Goal: Information Seeking & Learning: Learn about a topic

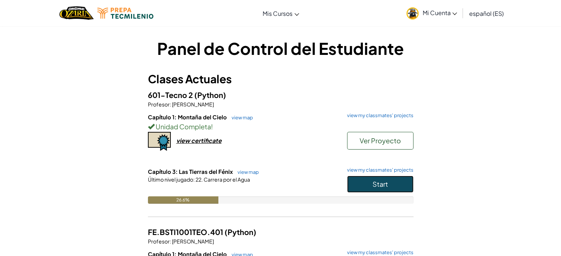
drag, startPoint x: 395, startPoint y: 188, endPoint x: 382, endPoint y: 196, distance: 15.9
click at [395, 187] on button "Start" at bounding box center [380, 184] width 66 height 17
click at [381, 188] on button "Start" at bounding box center [380, 184] width 66 height 17
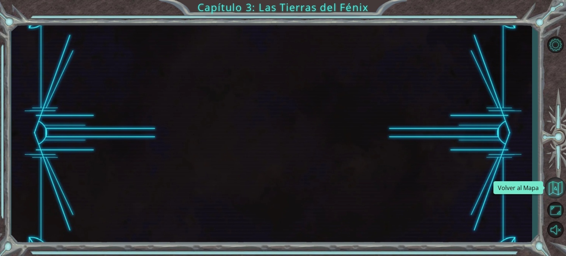
click at [548, 187] on button "Volver al Mapa" at bounding box center [555, 187] width 21 height 21
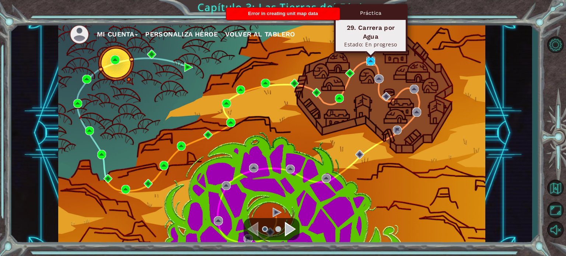
click at [370, 63] on img at bounding box center [371, 61] width 9 height 9
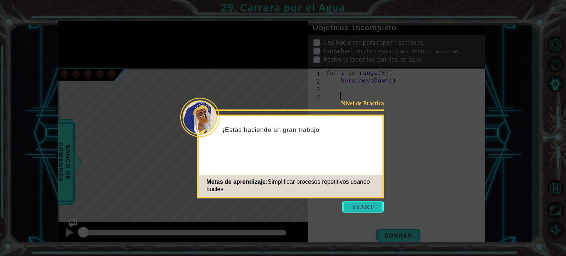
click at [372, 209] on button "Start" at bounding box center [363, 207] width 42 height 12
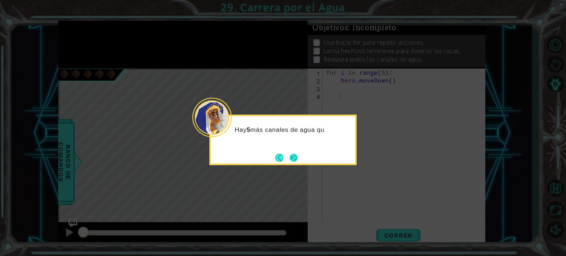
click at [298, 159] on button "Next" at bounding box center [294, 158] width 8 height 8
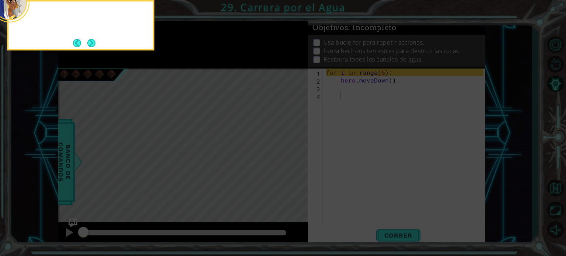
click at [299, 159] on icon at bounding box center [283, 38] width 566 height 436
click at [95, 42] on button "Next" at bounding box center [91, 43] width 8 height 8
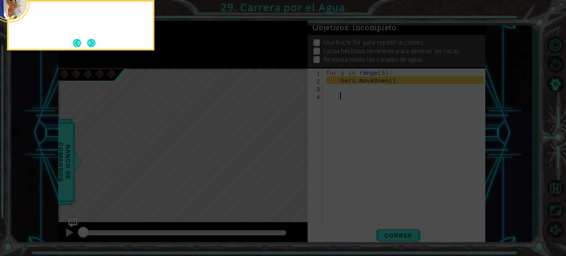
click at [95, 42] on button "Next" at bounding box center [91, 43] width 8 height 8
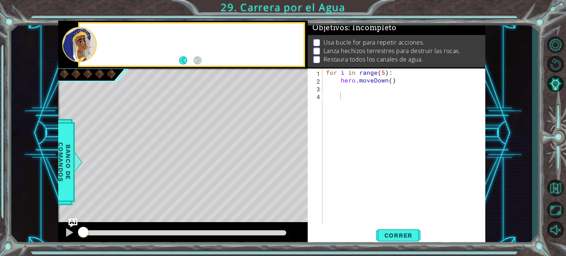
click at [95, 42] on div at bounding box center [79, 44] width 35 height 35
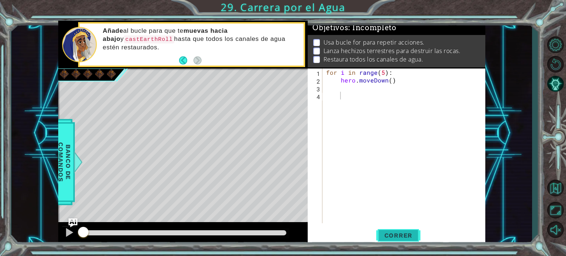
click at [388, 238] on span "Correr" at bounding box center [398, 235] width 43 height 7
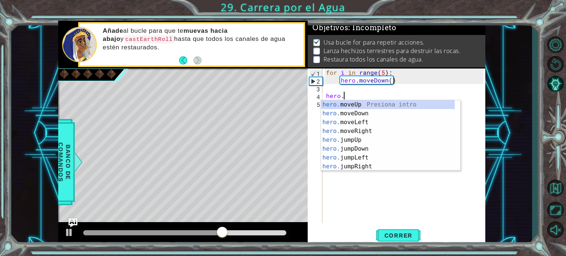
scroll to position [0, 1]
type textarea "hero.ha"
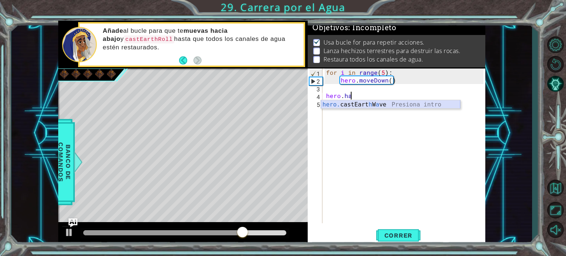
click at [382, 106] on div "hero. castEart h W a ve Presiona intro" at bounding box center [390, 113] width 139 height 27
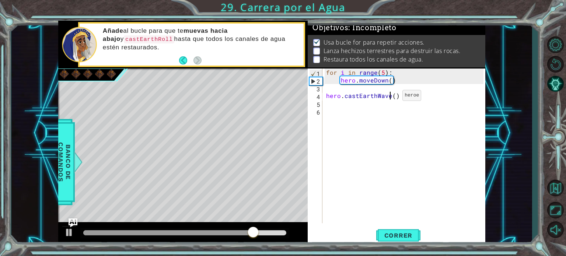
click at [390, 97] on div "for i in range ( 5 ) : hero . moveDown ( ) hero . castEarthWave ( )" at bounding box center [406, 154] width 163 height 170
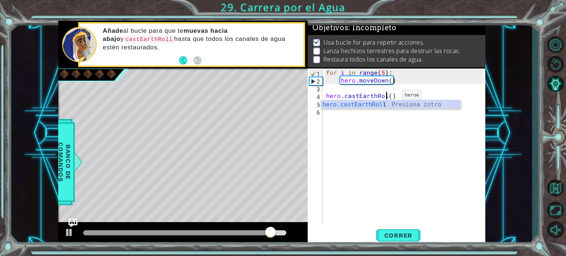
scroll to position [0, 4]
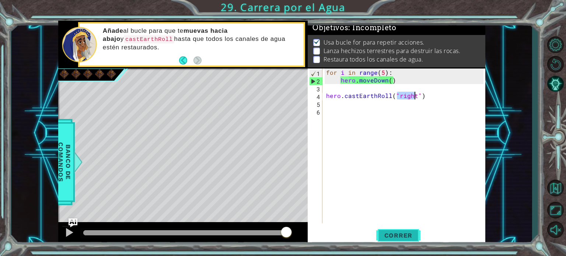
click at [396, 233] on span "Correr" at bounding box center [398, 235] width 43 height 7
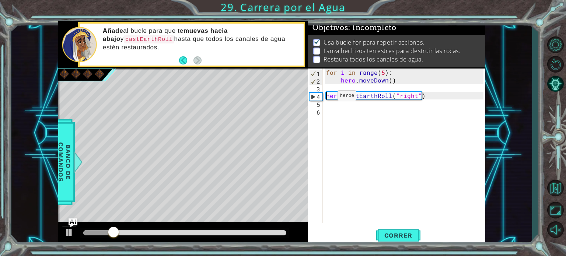
click at [325, 97] on div "for i in range ( 5 ) : hero . moveDown ( ) hero . castEarthRoll ( "right" )" at bounding box center [406, 154] width 163 height 170
type textarea "hero.castEarthRoll("right")"
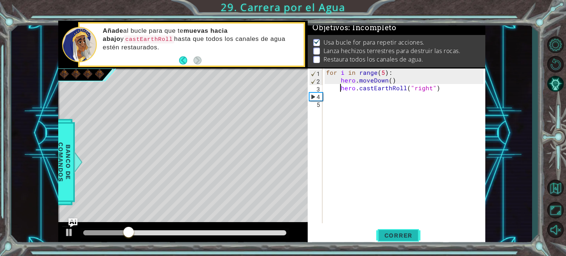
click at [410, 233] on span "Correr" at bounding box center [398, 235] width 43 height 7
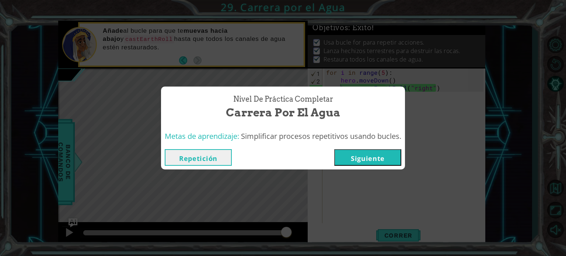
click at [387, 159] on button "Siguiente" at bounding box center [368, 157] width 67 height 17
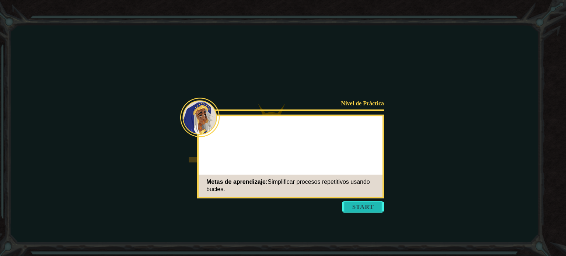
click at [362, 208] on button "Start" at bounding box center [363, 207] width 42 height 12
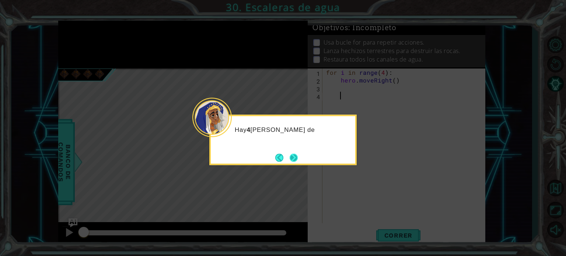
click at [292, 161] on button "Next" at bounding box center [294, 157] width 8 height 8
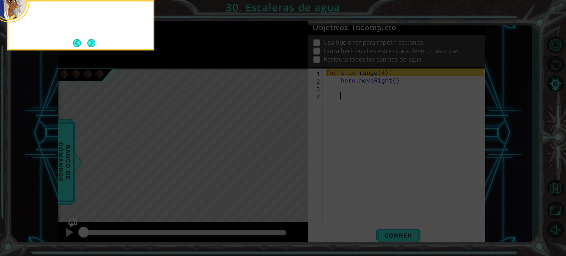
click at [292, 161] on icon at bounding box center [283, 38] width 566 height 436
click at [96, 43] on button "Next" at bounding box center [91, 43] width 10 height 10
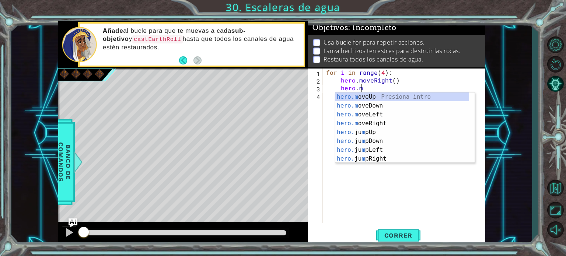
scroll to position [0, 1]
click at [383, 98] on div "hero.m oveUp Presiona intro hero.m oveDown Presiona intro hero.m oveLeft Presio…" at bounding box center [403, 137] width 134 height 89
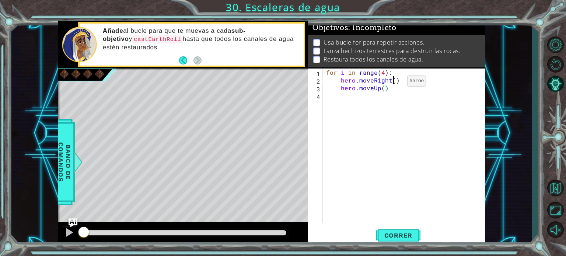
click at [395, 83] on div "for i in range ( 4 ) : hero . moveRight ( ) hero . moveUp ( )" at bounding box center [406, 154] width 163 height 170
click at [394, 89] on div "for i in range ( 4 ) : hero . moveRight ( ) hero . moveUp ( )" at bounding box center [406, 154] width 163 height 170
type textarea "hero.moveUp()"
type textarea "hero.moveRight()"
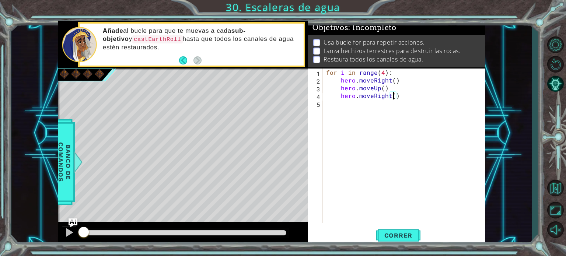
scroll to position [0, 0]
type textarea "hero.moveRight()"
click at [409, 233] on span "Correr" at bounding box center [398, 235] width 43 height 7
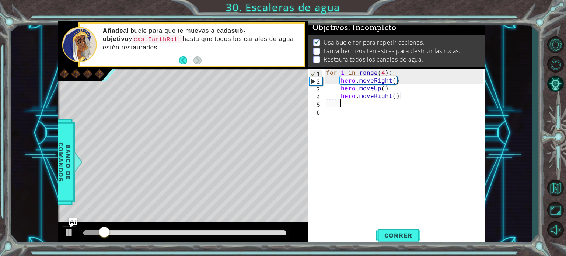
scroll to position [4, 0]
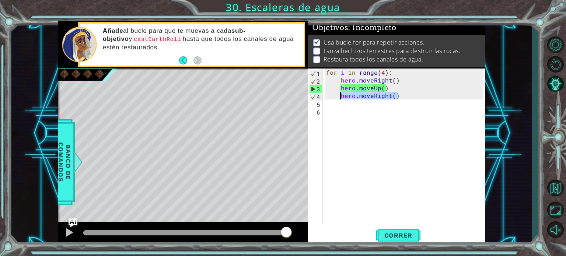
drag, startPoint x: 403, startPoint y: 94, endPoint x: 339, endPoint y: 98, distance: 63.9
click at [339, 98] on div "for i in range ( 4 ) : hero . moveRight ( ) hero . moveUp ( ) hero . moveRight …" at bounding box center [406, 154] width 163 height 170
type textarea "hero.moveRight()"
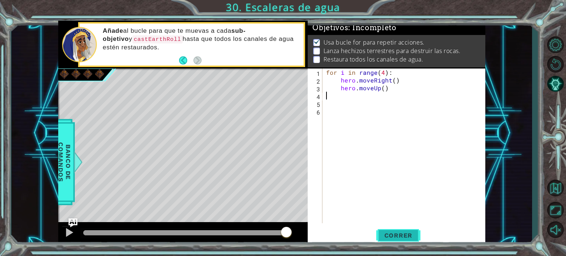
click at [401, 234] on span "Correr" at bounding box center [398, 235] width 43 height 7
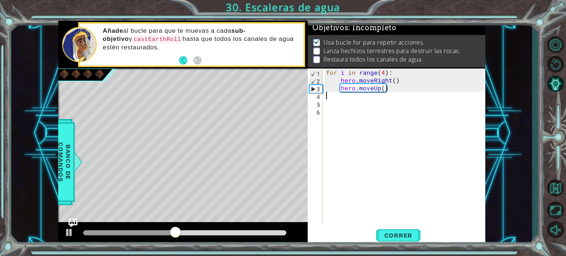
click at [382, 74] on div "for i in range ( 4 ) : hero . moveRight ( ) hero . moveUp ( )" at bounding box center [406, 154] width 163 height 170
click at [395, 238] on span "Correr" at bounding box center [398, 235] width 43 height 7
click at [399, 89] on div "for i in range ( 5 ) : hero . moveRight ( ) hero . moveUp ( )" at bounding box center [406, 154] width 163 height 170
type textarea "hero.moveUp()"
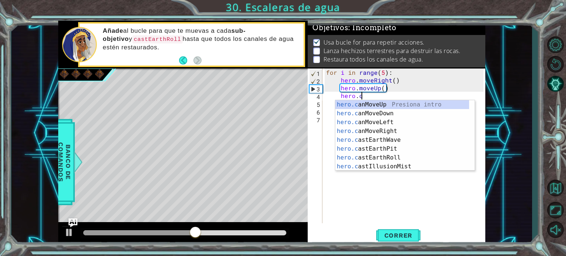
scroll to position [0, 2]
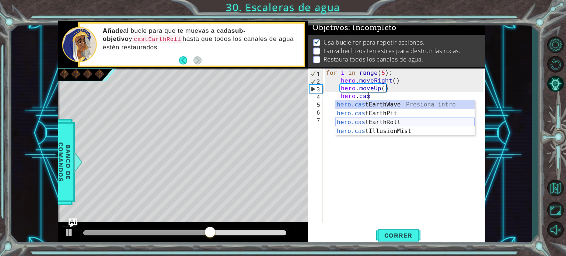
click at [403, 121] on div "hero.cas tEarthWave Presiona intro hero.cas tEarthPit Presiona intro hero.cas t…" at bounding box center [405, 126] width 139 height 53
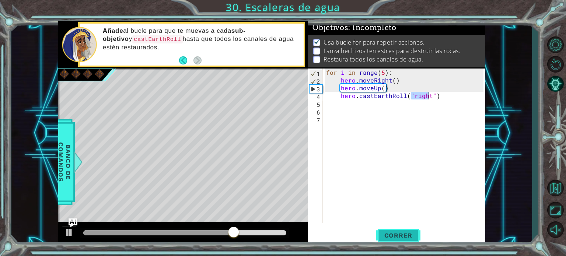
type textarea "hero.castEarthRoll("right")"
click at [404, 237] on span "Correr" at bounding box center [398, 235] width 43 height 7
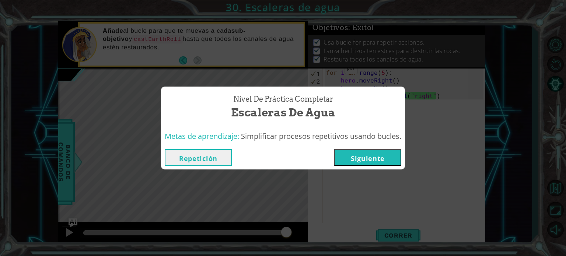
click at [366, 159] on button "Siguiente" at bounding box center [368, 157] width 67 height 17
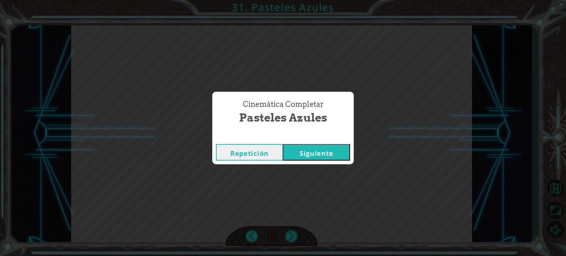
click at [283, 144] on button "Siguiente" at bounding box center [316, 152] width 67 height 17
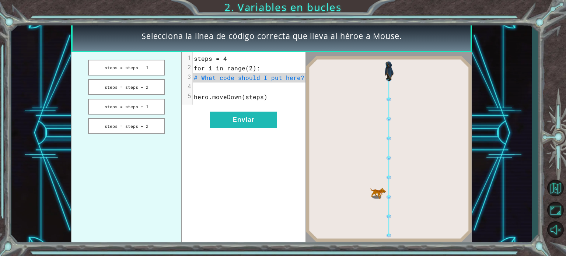
drag, startPoint x: 130, startPoint y: 70, endPoint x: 132, endPoint y: 78, distance: 8.0
click at [132, 78] on ul "steps = steps - 1 steps = steps - 2 steps = steps + 1 steps = steps + 2" at bounding box center [126, 149] width 110 height 194
click at [147, 120] on button "steps = steps + 2" at bounding box center [126, 126] width 77 height 16
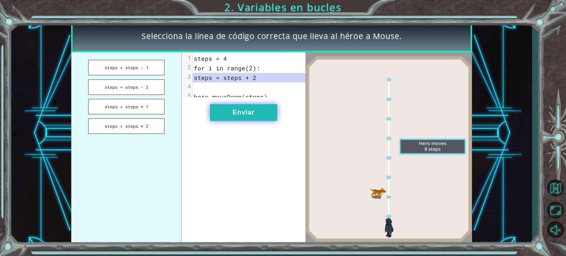
click at [223, 118] on button "Enviar" at bounding box center [243, 112] width 67 height 17
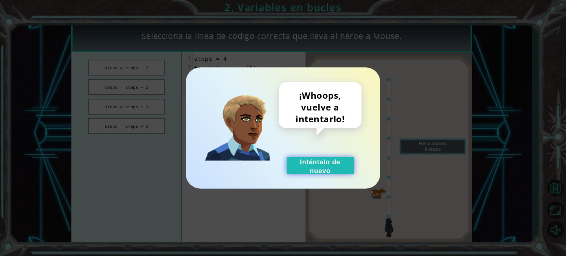
click at [305, 171] on button "Inténtalo de nuevo" at bounding box center [320, 165] width 67 height 17
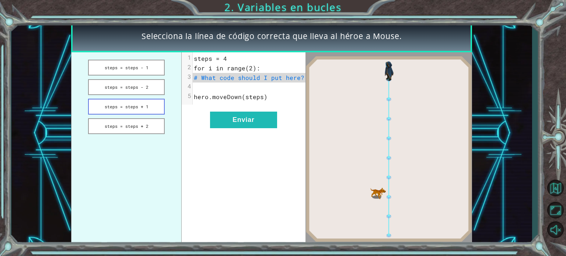
click at [146, 112] on button "steps = steps + 1" at bounding box center [126, 107] width 77 height 16
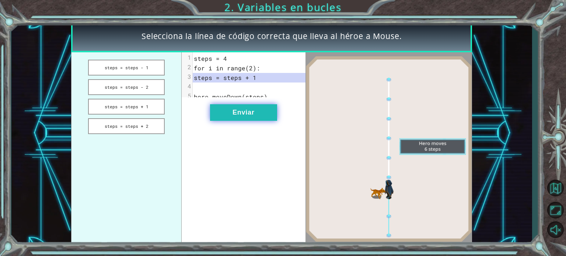
click at [229, 116] on button "Enviar" at bounding box center [243, 112] width 67 height 17
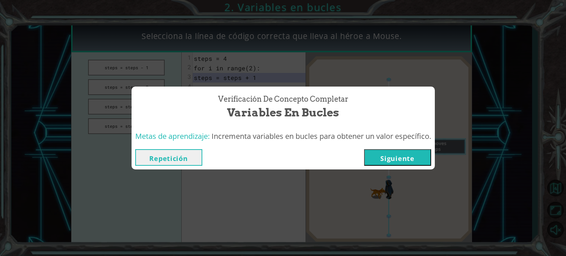
click at [413, 160] on button "Siguiente" at bounding box center [397, 157] width 67 height 17
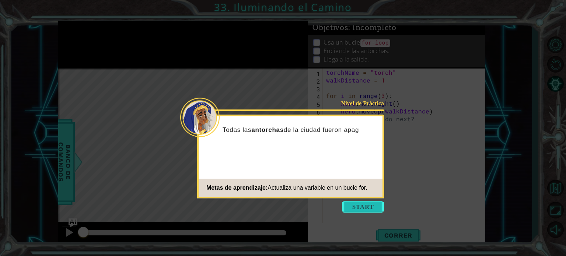
click at [364, 211] on button "Start" at bounding box center [363, 207] width 42 height 12
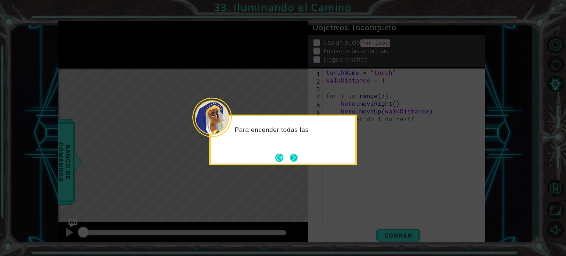
click at [294, 162] on button "Next" at bounding box center [294, 157] width 9 height 9
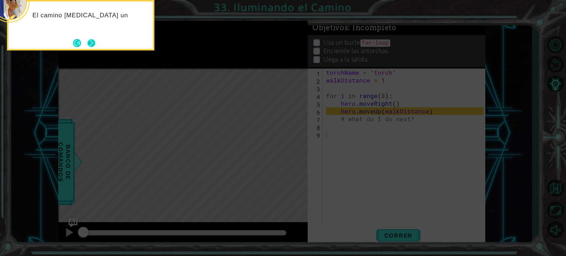
click at [94, 44] on button "Next" at bounding box center [91, 43] width 10 height 10
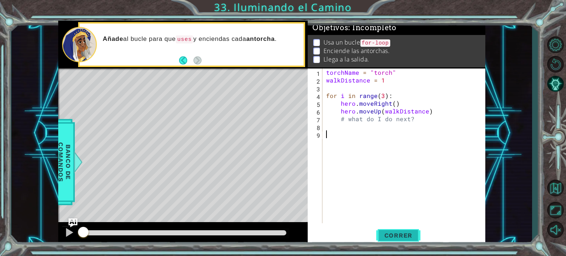
click at [403, 231] on button "Correr" at bounding box center [399, 236] width 44 height 18
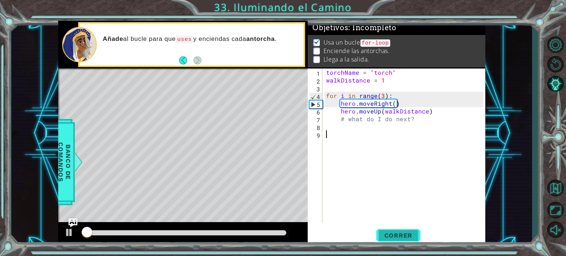
scroll to position [4, 0]
